Goal: Task Accomplishment & Management: Manage account settings

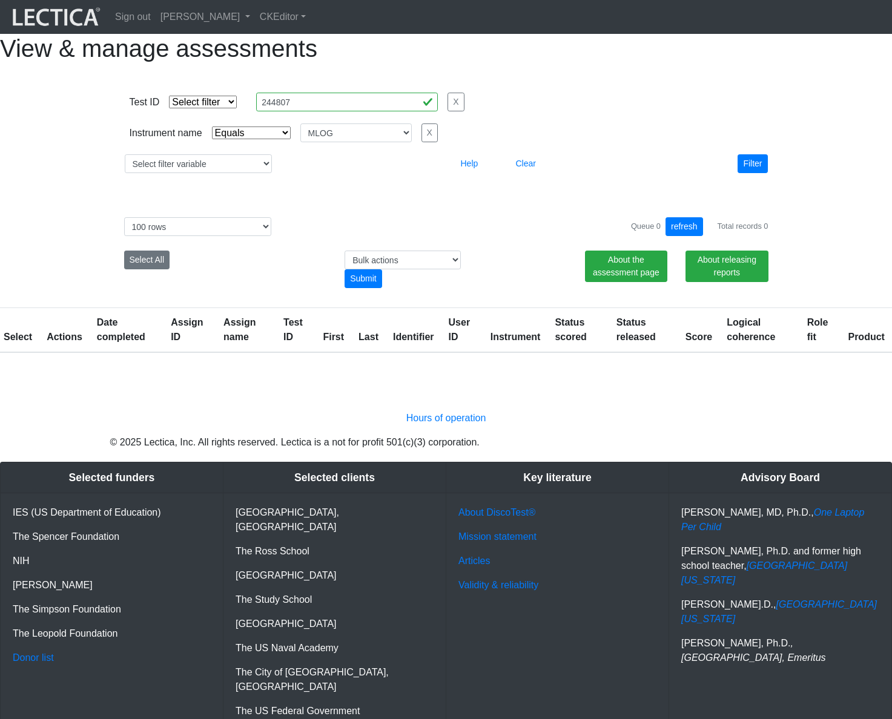
select select "MLOG"
select select "100"
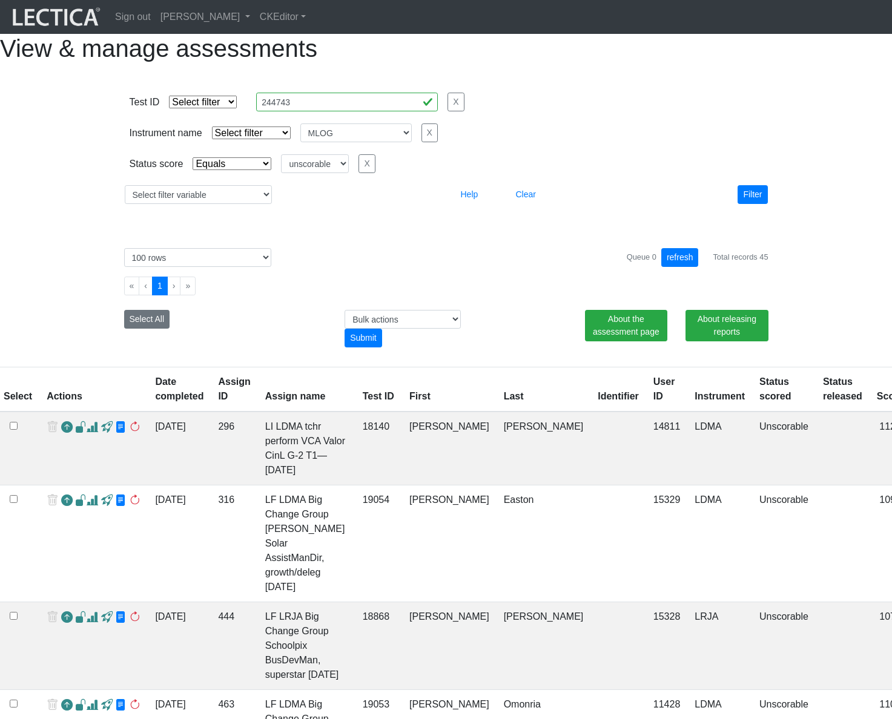
select select
select select "MLOG"
select select "unscorable"
select select "100"
click at [771, 63] on div "View & manage assessments" at bounding box center [446, 48] width 892 height 29
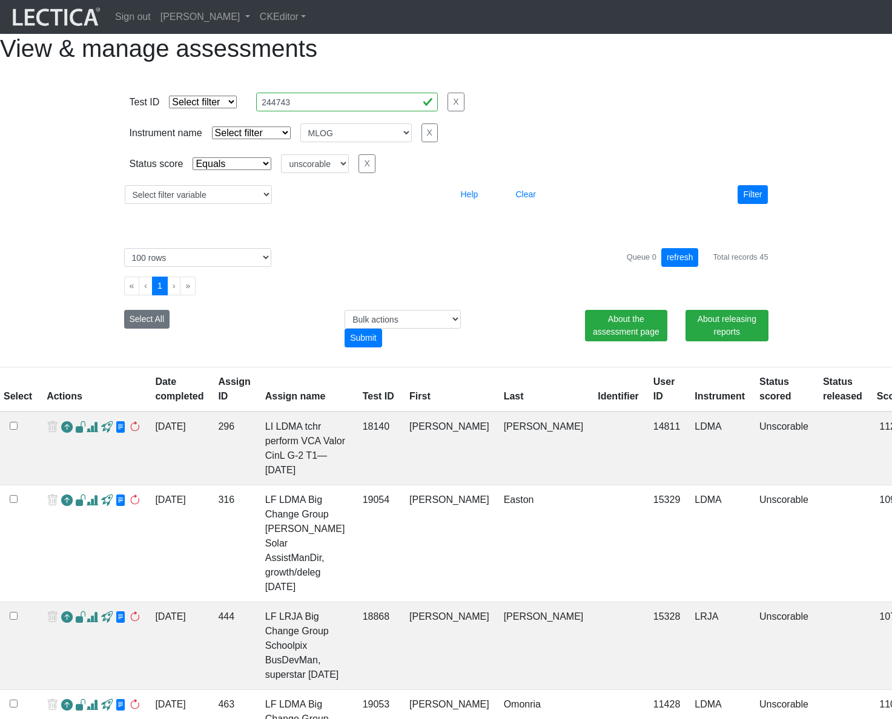
click at [338, 58] on h1 "View & manage assessments" at bounding box center [446, 48] width 892 height 29
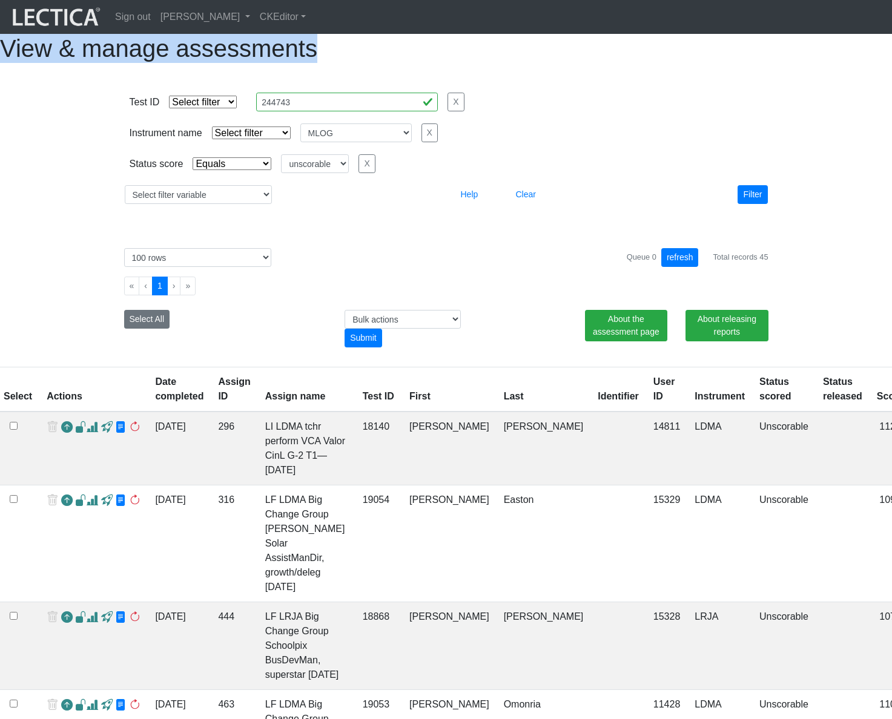
drag, startPoint x: 338, startPoint y: 58, endPoint x: 553, endPoint y: 62, distance: 215.0
click at [553, 62] on h1 "View & manage assessments" at bounding box center [446, 48] width 892 height 29
click at [654, 63] on h1 "View & manage assessments" at bounding box center [446, 48] width 892 height 29
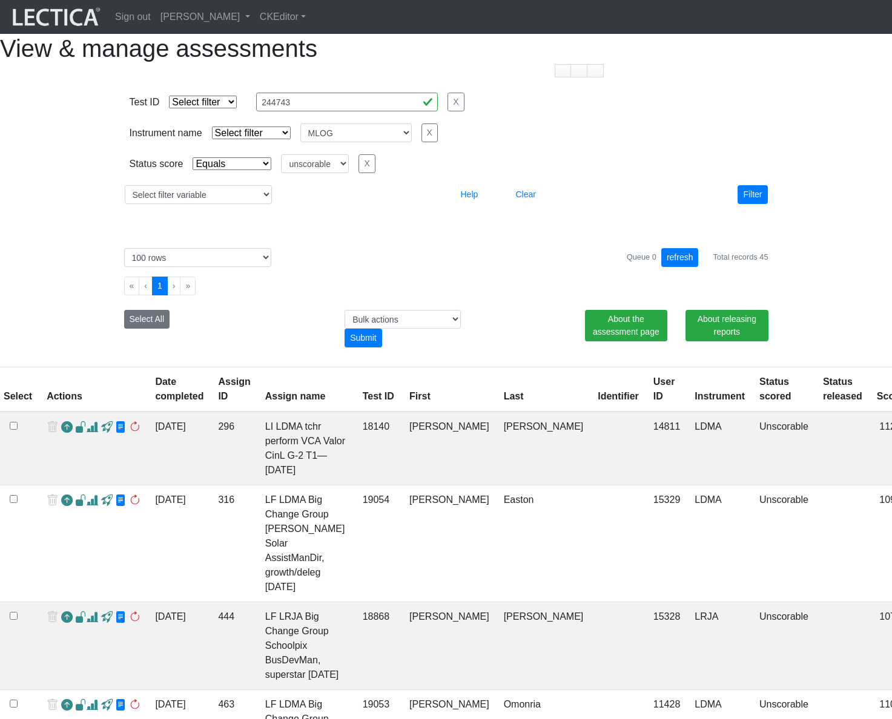
click at [654, 63] on h1 "View & manage assessments" at bounding box center [446, 48] width 892 height 29
click at [718, 267] on div "Queue 0 refresh Total records 45" at bounding box center [698, 257] width 142 height 19
drag, startPoint x: 718, startPoint y: 285, endPoint x: 766, endPoint y: 284, distance: 48.4
click at [766, 267] on div "Queue 0 refresh Total records 45" at bounding box center [698, 257] width 142 height 19
click at [630, 267] on div "Queue 0 refresh Total records 45" at bounding box center [698, 257] width 142 height 19
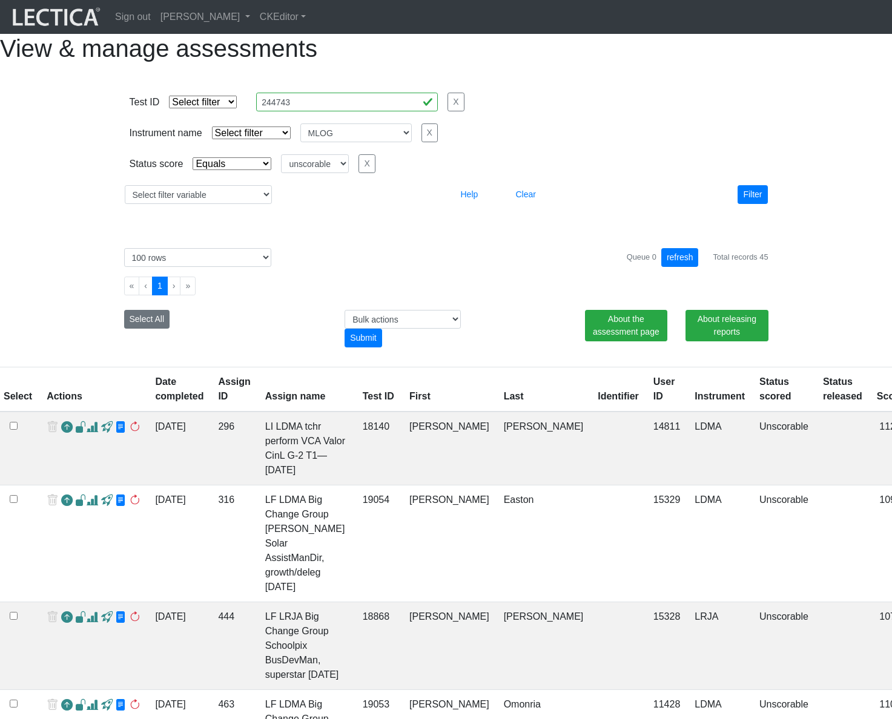
drag, startPoint x: 630, startPoint y: 286, endPoint x: 640, endPoint y: 286, distance: 10.3
click at [640, 267] on div "Queue 0 refresh Total records 45" at bounding box center [698, 257] width 142 height 19
click at [636, 267] on div "Queue 0 refresh Total records 45" at bounding box center [698, 257] width 142 height 19
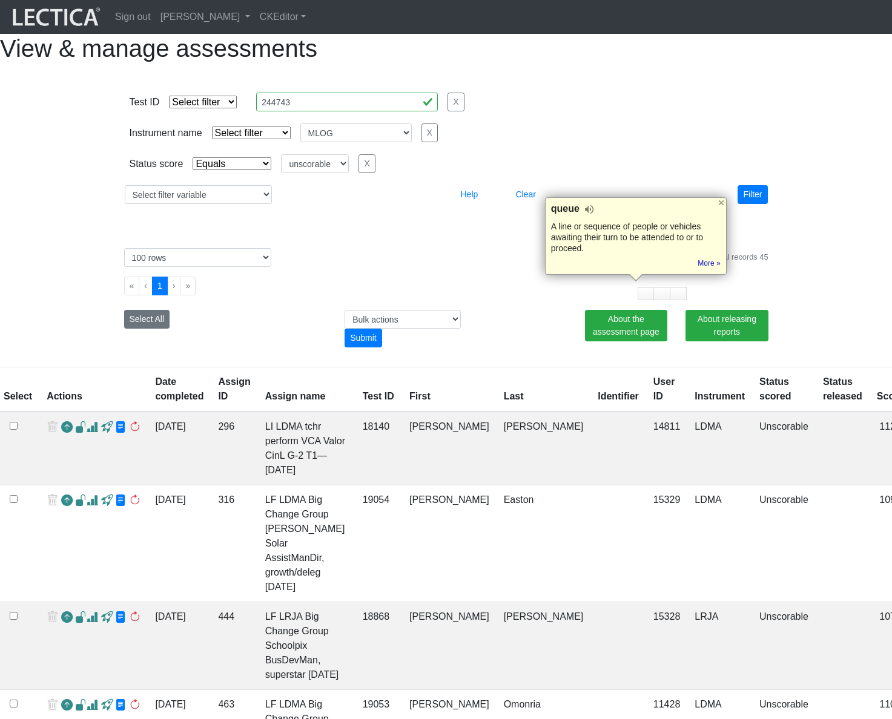
click at [749, 267] on div "Queue 0 refresh Total records 45" at bounding box center [698, 257] width 142 height 19
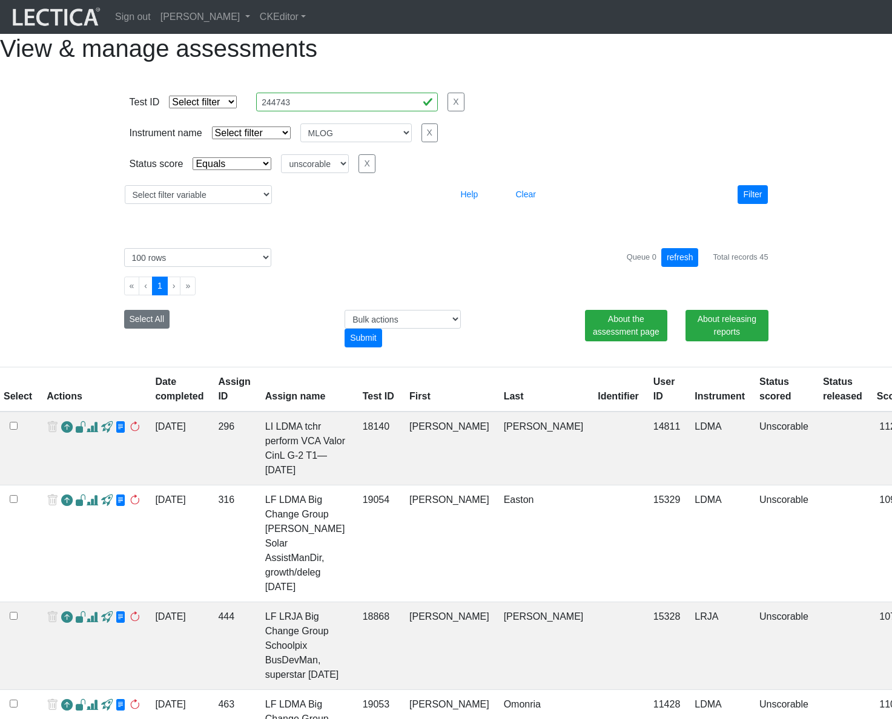
drag, startPoint x: 749, startPoint y: 288, endPoint x: 725, endPoint y: 287, distance: 24.2
click at [725, 267] on div "Queue 0 refresh Total records 45" at bounding box center [698, 257] width 142 height 19
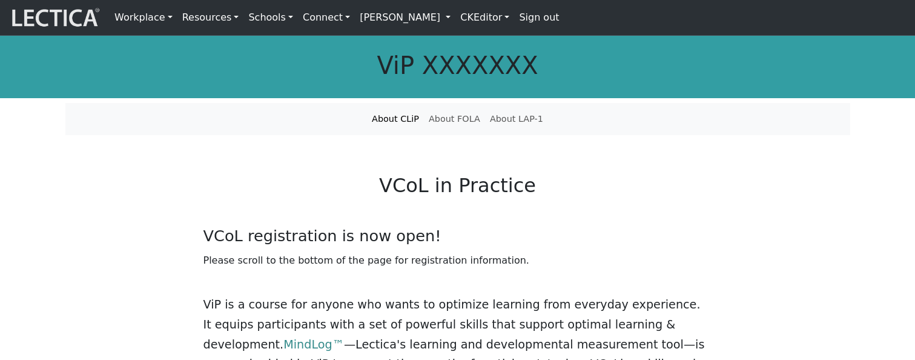
click at [677, 60] on h1 "ViP XXXXXXX" at bounding box center [457, 65] width 785 height 29
click at [441, 15] on link "[PERSON_NAME]" at bounding box center [405, 17] width 100 height 25
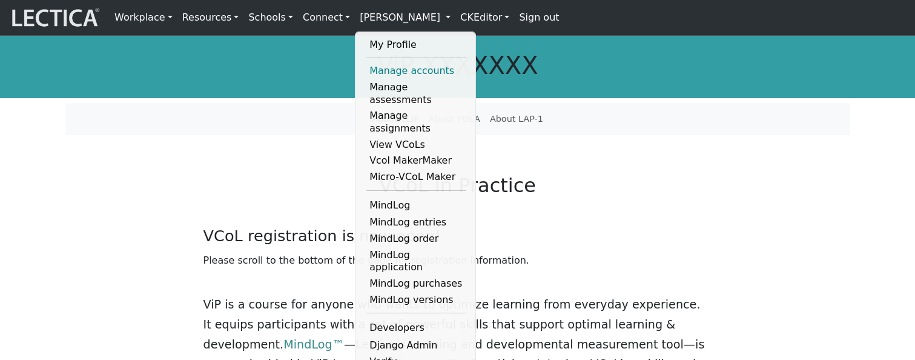
click at [408, 70] on link "Manage accounts" at bounding box center [416, 71] width 100 height 16
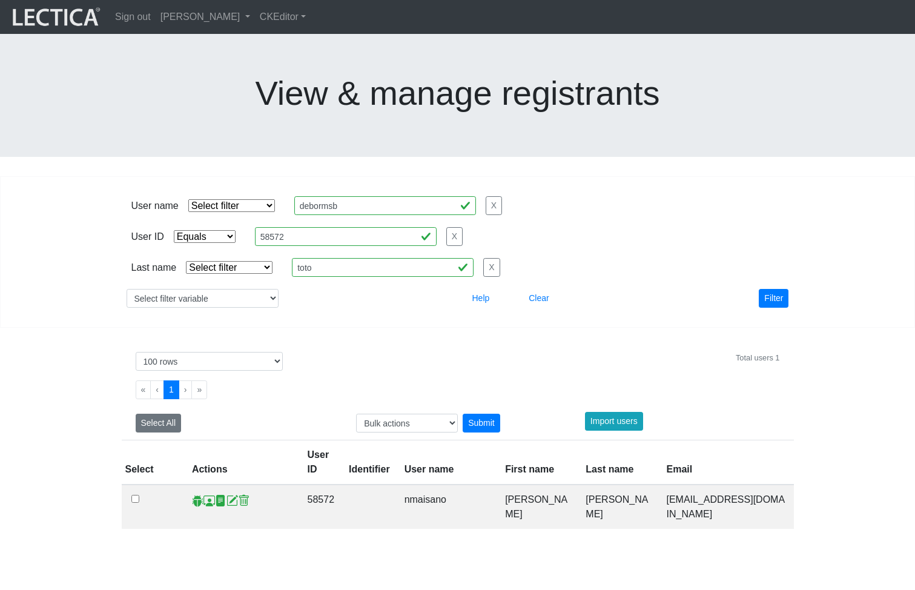
select select "equal"
select select "100"
click at [211, 230] on select "Select filter Equals List" at bounding box center [205, 236] width 62 height 13
select select
click at [174, 230] on select "Select filter Equals List" at bounding box center [205, 236] width 62 height 13
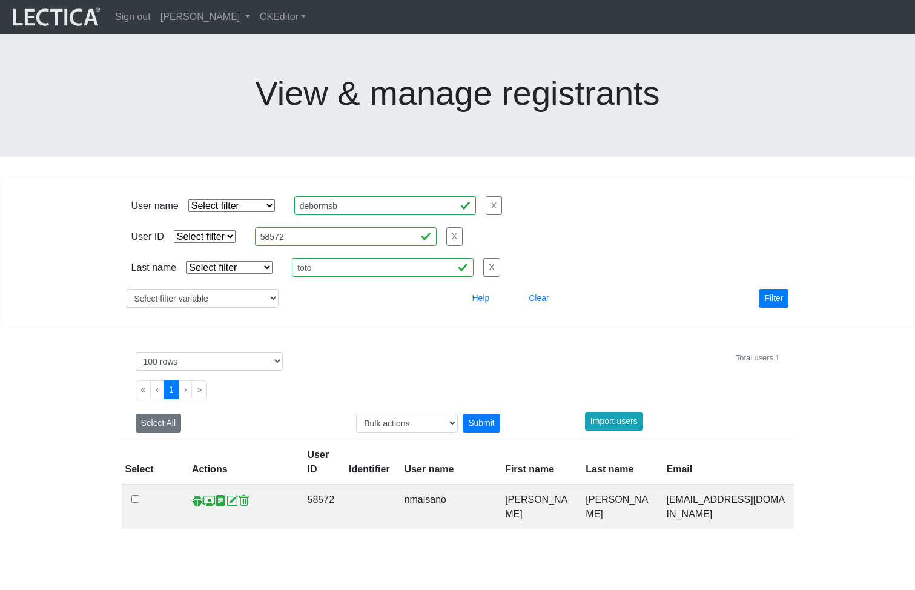
click at [228, 199] on select "Select filter Equals Does not equal Contains Does not contain Starts with Ends …" at bounding box center [231, 205] width 87 height 13
click at [218, 261] on select "Select filter Equals Does not equal Contains Does not contain Starts with Ends …" at bounding box center [229, 267] width 87 height 13
select select "iexact"
click at [186, 261] on select "Select filter Equals Does not equal Contains Does not contain Starts with Ends …" at bounding box center [229, 267] width 87 height 13
click at [332, 258] on input "toto" at bounding box center [383, 267] width 182 height 19
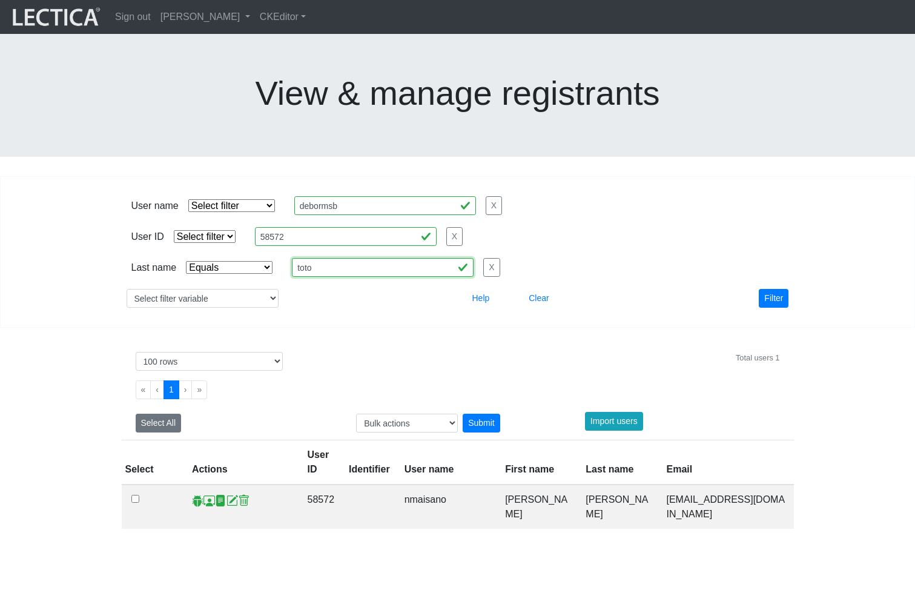
click at [332, 258] on input "toto" at bounding box center [383, 267] width 182 height 19
type input "marshal"
click at [769, 289] on button "Filter" at bounding box center [774, 298] width 30 height 19
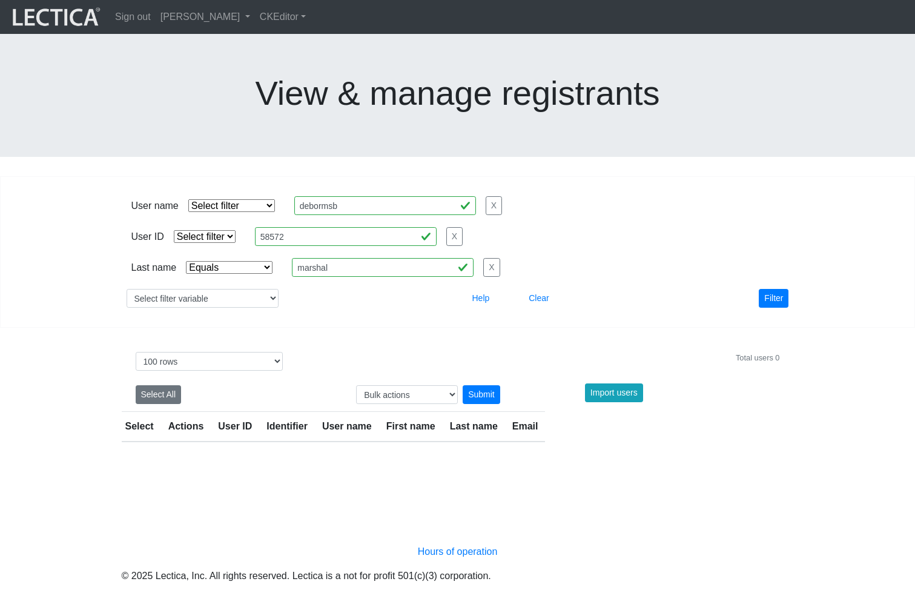
click at [226, 261] on select "Select filter Equals Does not equal Contains Does not contain Starts with Ends …" at bounding box center [229, 267] width 87 height 13
select select "icontains"
click at [186, 261] on select "Select filter Equals Does not equal Contains Does not contain Starts with Ends …" at bounding box center [229, 267] width 87 height 13
click at [772, 289] on button "Filter" at bounding box center [774, 298] width 30 height 19
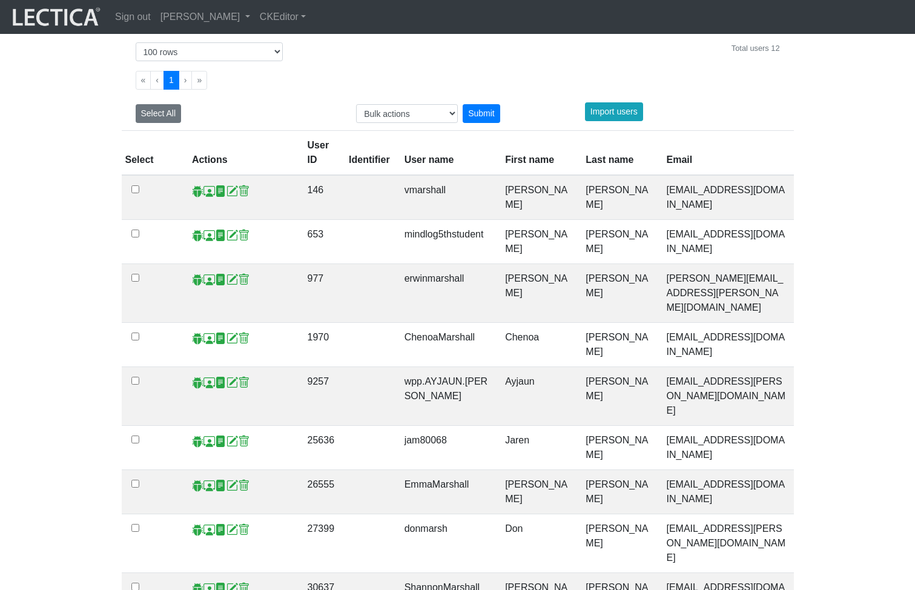
scroll to position [312, 0]
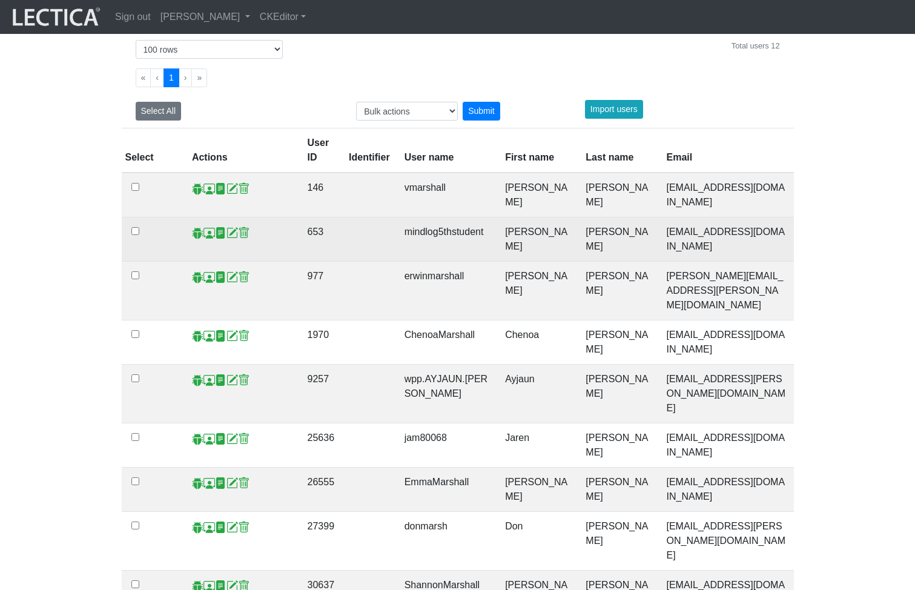
click at [206, 226] on span at bounding box center [209, 232] width 12 height 13
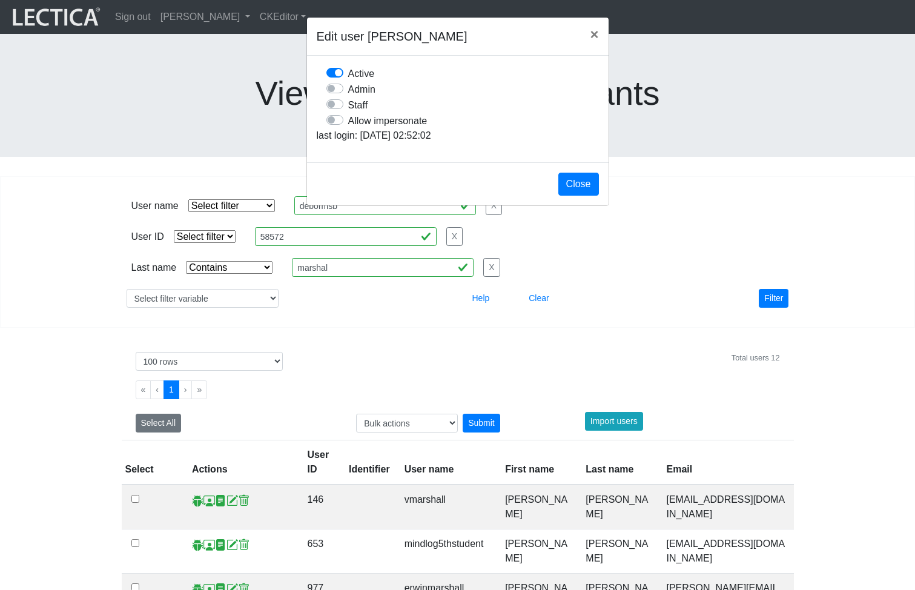
click at [348, 128] on label "Allow impersonate" at bounding box center [387, 121] width 79 height 16
click at [336, 125] on input "Allow impersonate" at bounding box center [331, 119] width 10 height 12
checkbox input "true"
click at [570, 196] on button "Close" at bounding box center [578, 184] width 41 height 23
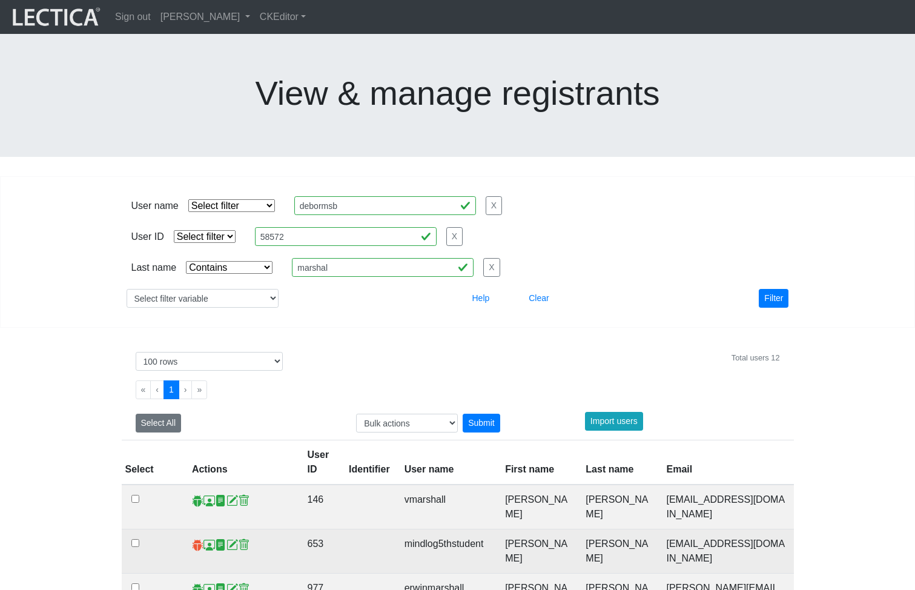
click at [194, 538] on span at bounding box center [198, 544] width 12 height 13
